Goal: Task Accomplishment & Management: Use online tool/utility

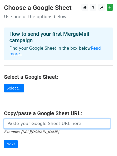
click at [44, 118] on input "url" at bounding box center [57, 123] width 106 height 10
paste input "[URL][DOMAIN_NAME]"
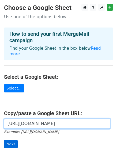
type input "[URL][DOMAIN_NAME]"
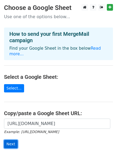
click at [13, 140] on input "Next" at bounding box center [11, 144] width 14 height 8
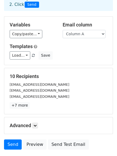
scroll to position [73, 0]
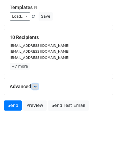
click at [34, 88] on link at bounding box center [35, 87] width 6 height 6
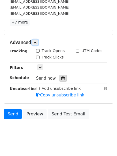
scroll to position [117, 0]
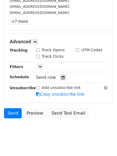
click at [38, 56] on input "Track Clicks" at bounding box center [37, 56] width 3 height 3
checkbox input "true"
click at [38, 52] on input "Track Opens" at bounding box center [37, 49] width 3 height 3
checkbox input "true"
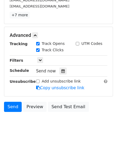
scroll to position [125, 0]
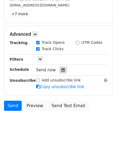
click at [61, 70] on icon at bounding box center [62, 70] width 3 height 4
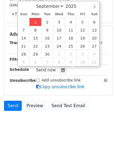
type input "2025-09-01 12:00"
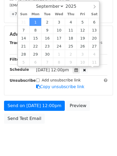
scroll to position [0, 0]
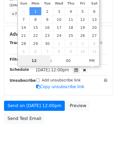
type input "4"
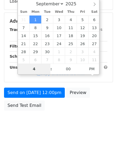
scroll to position [116, 0]
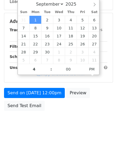
type input "2025-09-01 16:00"
click at [65, 130] on body "New Campaign Daily emails left: 50 Google Sheet: Untitled spreadsheet 1. Write …" at bounding box center [58, 11] width 117 height 247
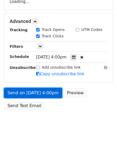
click at [42, 92] on form "Variables Copy/paste... {{Column A}} {{Column B}} {{Column C}} {{Column D}} {{C…" at bounding box center [58, 24] width 109 height 180
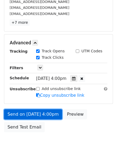
click at [34, 115] on link "Send on Sep 1 at 4:00pm" at bounding box center [33, 114] width 58 height 10
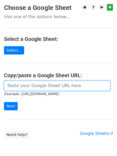
click at [34, 89] on input "url" at bounding box center [57, 86] width 106 height 10
type input "[URL][DOMAIN_NAME]"
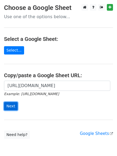
click at [9, 105] on input "Next" at bounding box center [11, 106] width 14 height 8
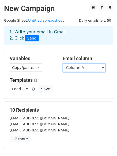
click at [95, 66] on select "Column A Column B Column C Column D Column E" at bounding box center [83, 68] width 43 height 8
select select "Column B"
click at [62, 64] on select "Column A Column B Column C Column D Column E" at bounding box center [83, 68] width 43 height 8
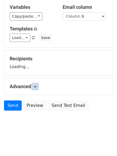
click at [35, 87] on icon at bounding box center [34, 86] width 3 height 3
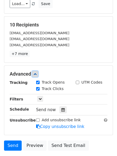
scroll to position [85, 0]
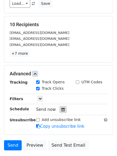
click at [61, 109] on icon at bounding box center [62, 110] width 3 height 4
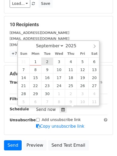
type input "2025-09-02 12:00"
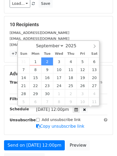
scroll to position [0, 0]
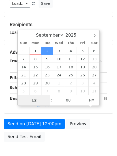
type input "5"
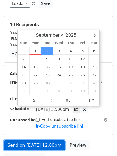
type input "2025-09-02 17:00"
click at [52, 143] on link "Send on Sep 2 at 12:00pm" at bounding box center [34, 145] width 61 height 10
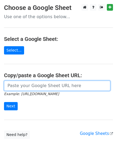
click at [43, 84] on input "url" at bounding box center [57, 86] width 106 height 10
type input "[URL][DOMAIN_NAME]"
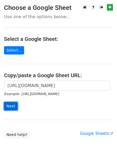
click at [14, 105] on input "Next" at bounding box center [11, 106] width 14 height 8
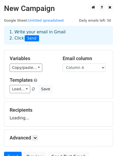
click at [88, 82] on h5 "Templates" at bounding box center [58, 80] width 97 height 6
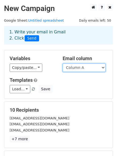
click at [94, 66] on select "Column A Column B Column C Column D Column E" at bounding box center [83, 68] width 43 height 8
select select "Column C"
click at [62, 64] on select "Column A Column B Column C Column D Column E" at bounding box center [83, 68] width 43 height 8
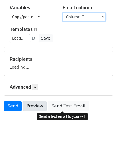
scroll to position [51, 0]
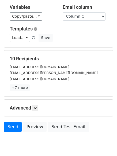
click at [36, 87] on p "+7 more" at bounding box center [58, 87] width 97 height 7
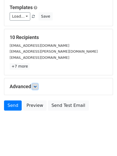
click at [35, 87] on icon at bounding box center [34, 86] width 3 height 3
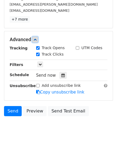
scroll to position [120, 0]
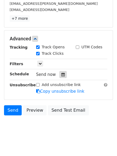
click at [61, 74] on icon at bounding box center [62, 75] width 3 height 4
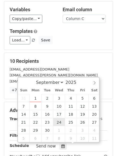
scroll to position [94, 0]
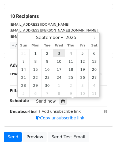
type input "2025-09-03 12:00"
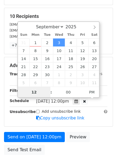
scroll to position [0, 0]
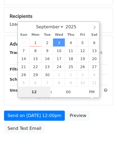
type input "6"
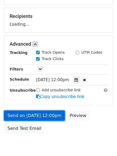
type input "2025-09-03 18:00"
click at [53, 118] on link "Send on Sep 3 at 12:00pm" at bounding box center [34, 115] width 61 height 10
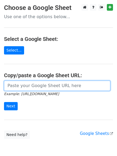
click at [53, 89] on input "url" at bounding box center [57, 86] width 106 height 10
type input "[URL][DOMAIN_NAME]"
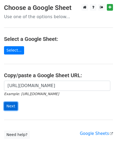
click at [8, 108] on input "Next" at bounding box center [11, 106] width 14 height 8
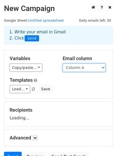
click at [81, 65] on select "Column A Column B Column C Column D Column E" at bounding box center [83, 68] width 43 height 8
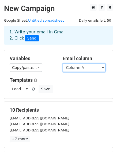
click at [80, 66] on select "Column A Column B Column C Column D Column E" at bounding box center [83, 68] width 43 height 8
select select "Column D"
click at [62, 64] on select "Column A Column B Column C Column D Column E" at bounding box center [83, 68] width 43 height 8
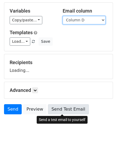
scroll to position [51, 0]
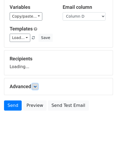
click at [37, 87] on icon at bounding box center [34, 86] width 3 height 3
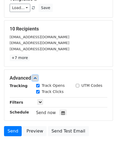
scroll to position [113, 0]
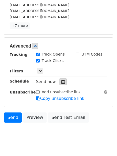
click at [59, 84] on div at bounding box center [62, 81] width 7 height 7
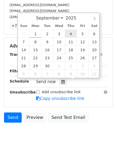
type input "2025-09-04 12:00"
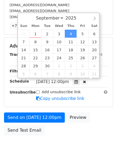
scroll to position [0, 0]
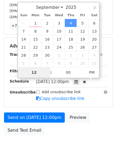
type input "7"
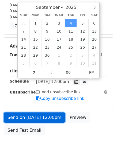
type input "2025-09-04 19:00"
click at [43, 118] on link "Send on Sep 4 at 12:00pm" at bounding box center [34, 117] width 61 height 10
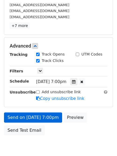
scroll to position [6, 0]
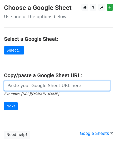
click at [39, 89] on input "url" at bounding box center [57, 86] width 106 height 10
type input "[URL][DOMAIN_NAME]"
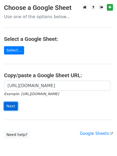
click at [10, 108] on input "Next" at bounding box center [11, 106] width 14 height 8
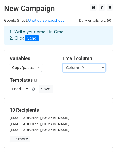
click at [84, 68] on select "Column A Column B Column C Column D Column E" at bounding box center [83, 68] width 43 height 8
select select "Column E"
click at [62, 64] on select "Column A Column B Column C Column D Column E" at bounding box center [83, 68] width 43 height 8
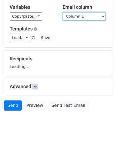
scroll to position [51, 0]
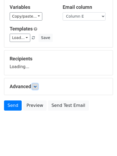
click at [37, 87] on icon at bounding box center [34, 86] width 3 height 3
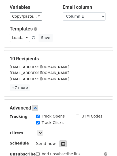
click at [61, 142] on icon at bounding box center [62, 144] width 3 height 4
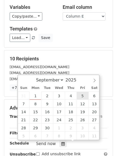
type input "[DATE] 12:00"
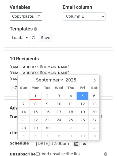
scroll to position [0, 0]
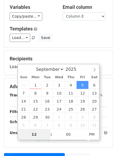
type input "8"
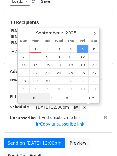
scroll to position [138, 0]
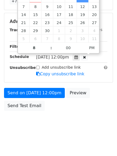
type input "[DATE] 20:00"
click at [71, 121] on body "New Campaign Daily emails left: 50 Google Sheet: Untitled spreadsheet 1. Write …" at bounding box center [58, 0] width 117 height 268
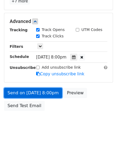
click at [44, 94] on link "Send on [DATE] 8:00pm" at bounding box center [33, 93] width 58 height 10
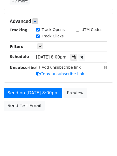
scroll to position [116, 0]
